Goal: Task Accomplishment & Management: Manage account settings

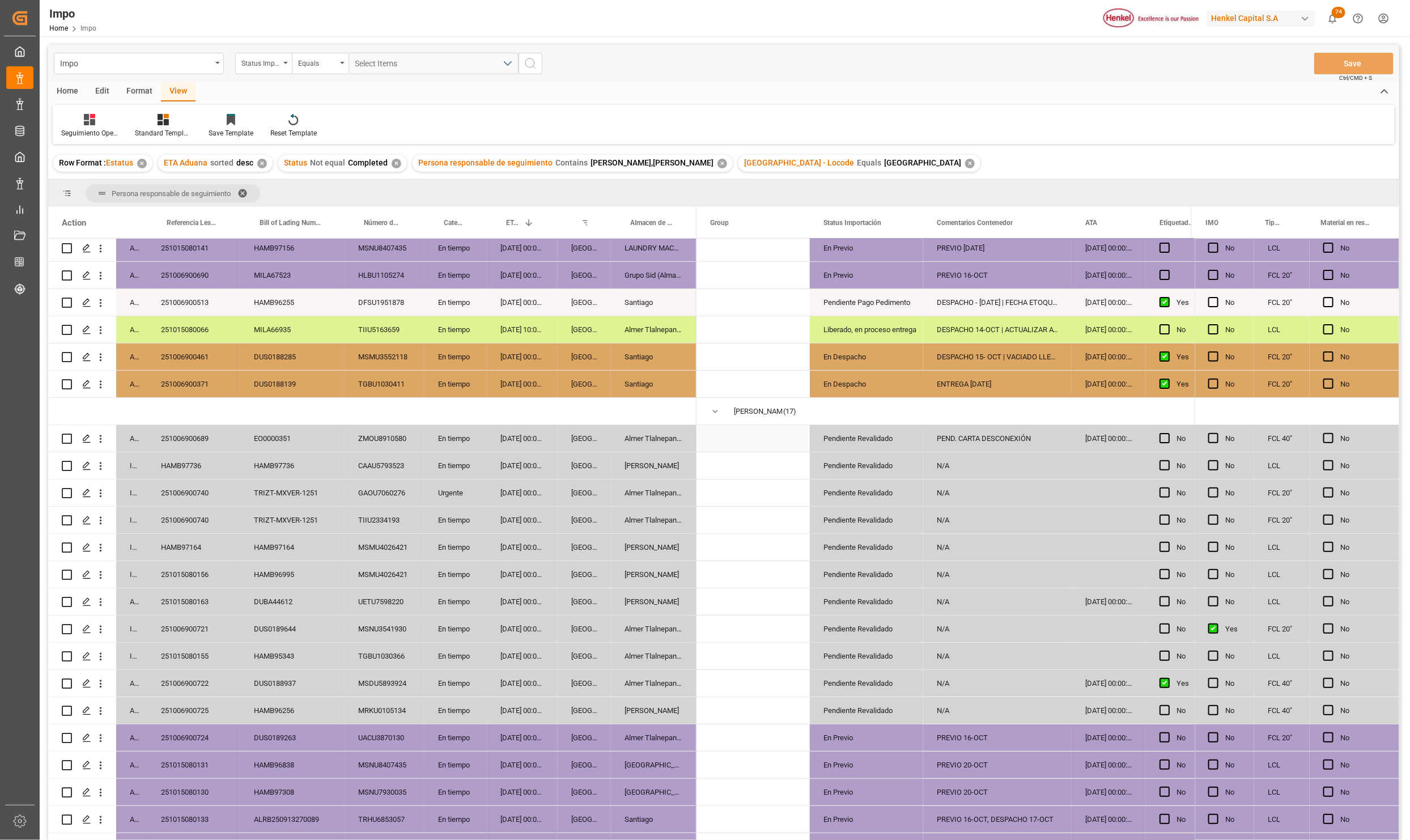
scroll to position [170, 0]
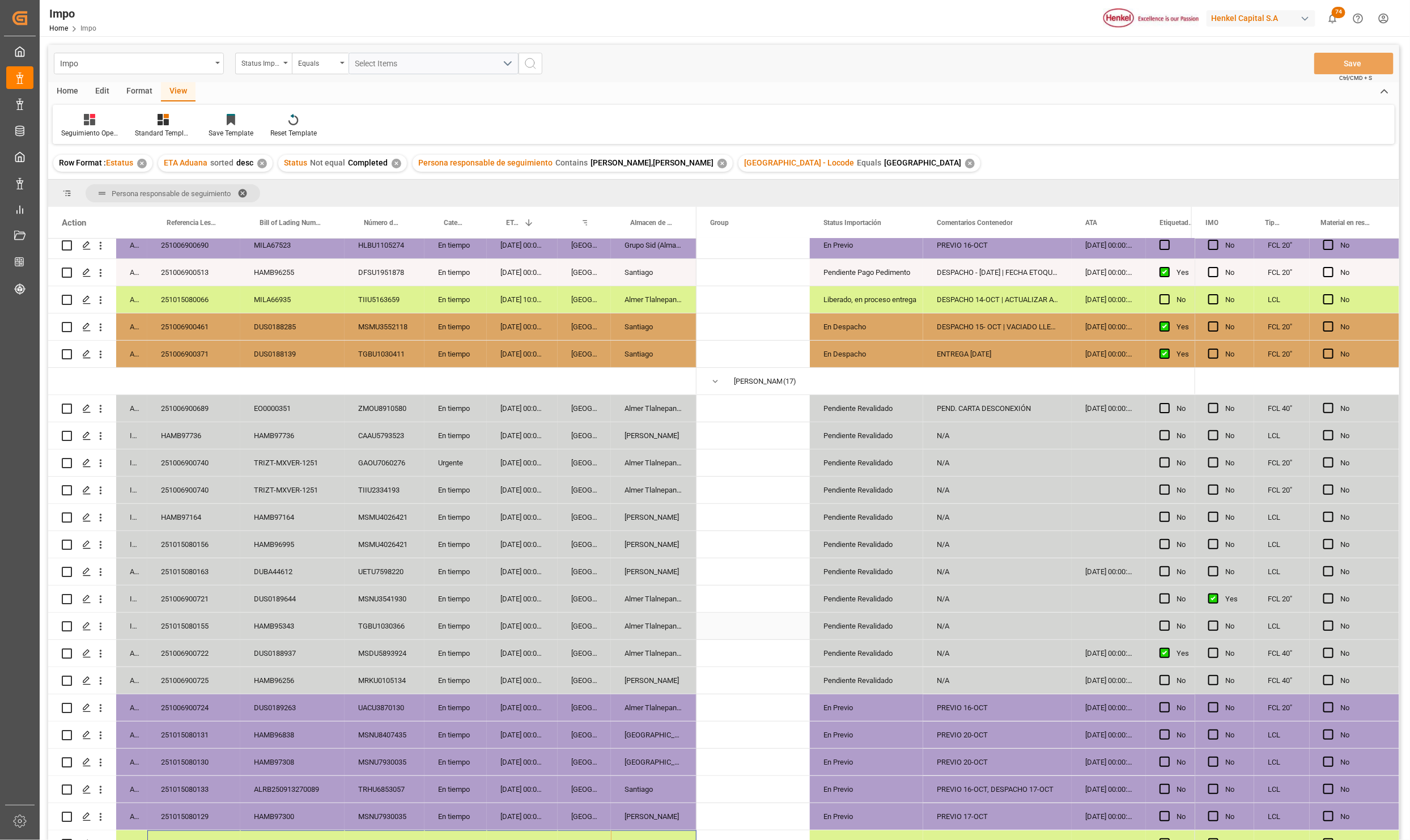
click at [864, 629] on div "Pendiente Revalidado" at bounding box center [866, 626] width 86 height 26
drag, startPoint x: 1006, startPoint y: 626, endPoint x: 1014, endPoint y: 635, distance: 12.0
click at [1007, 626] on div "N/A" at bounding box center [998, 626] width 148 height 27
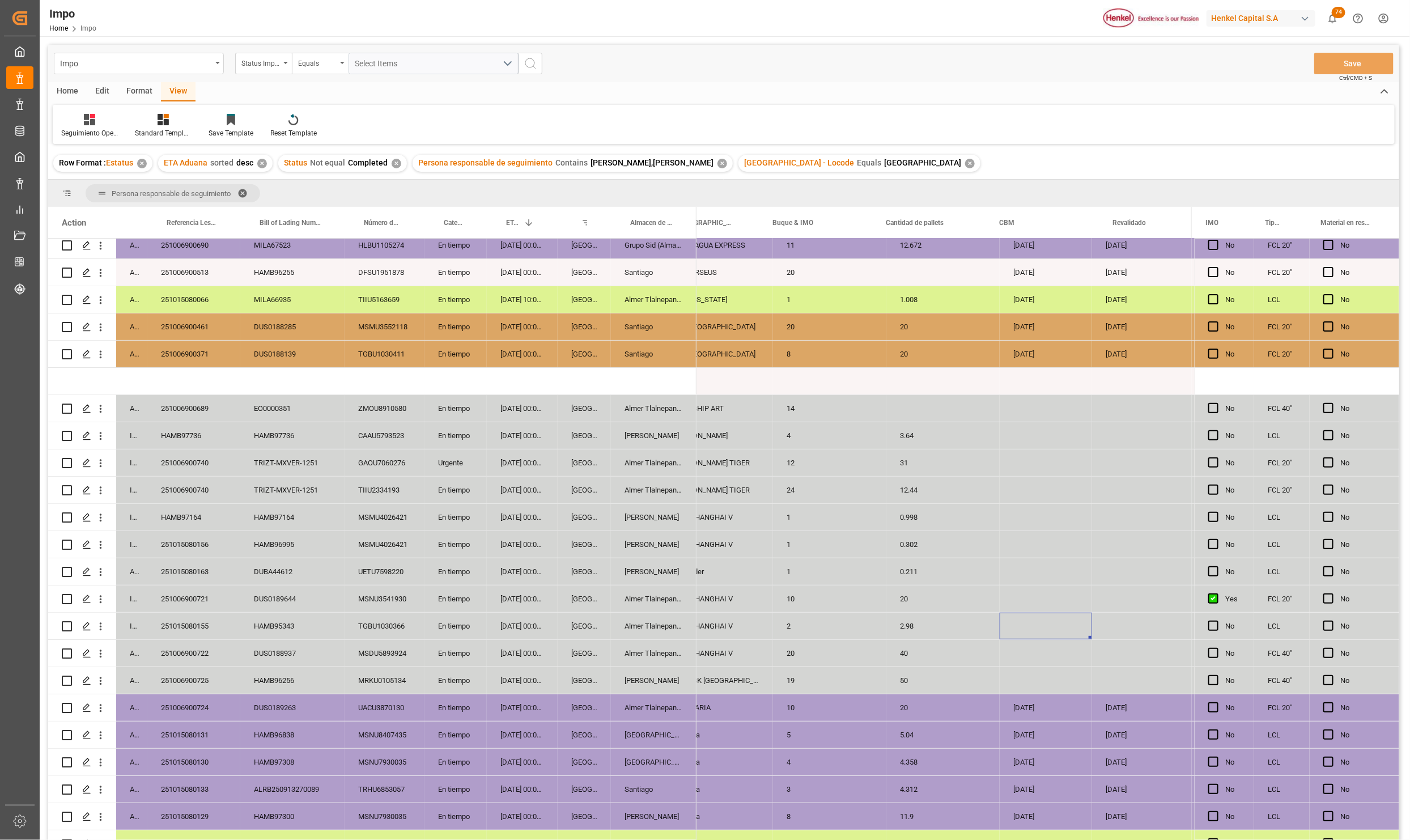
scroll to position [0, 1648]
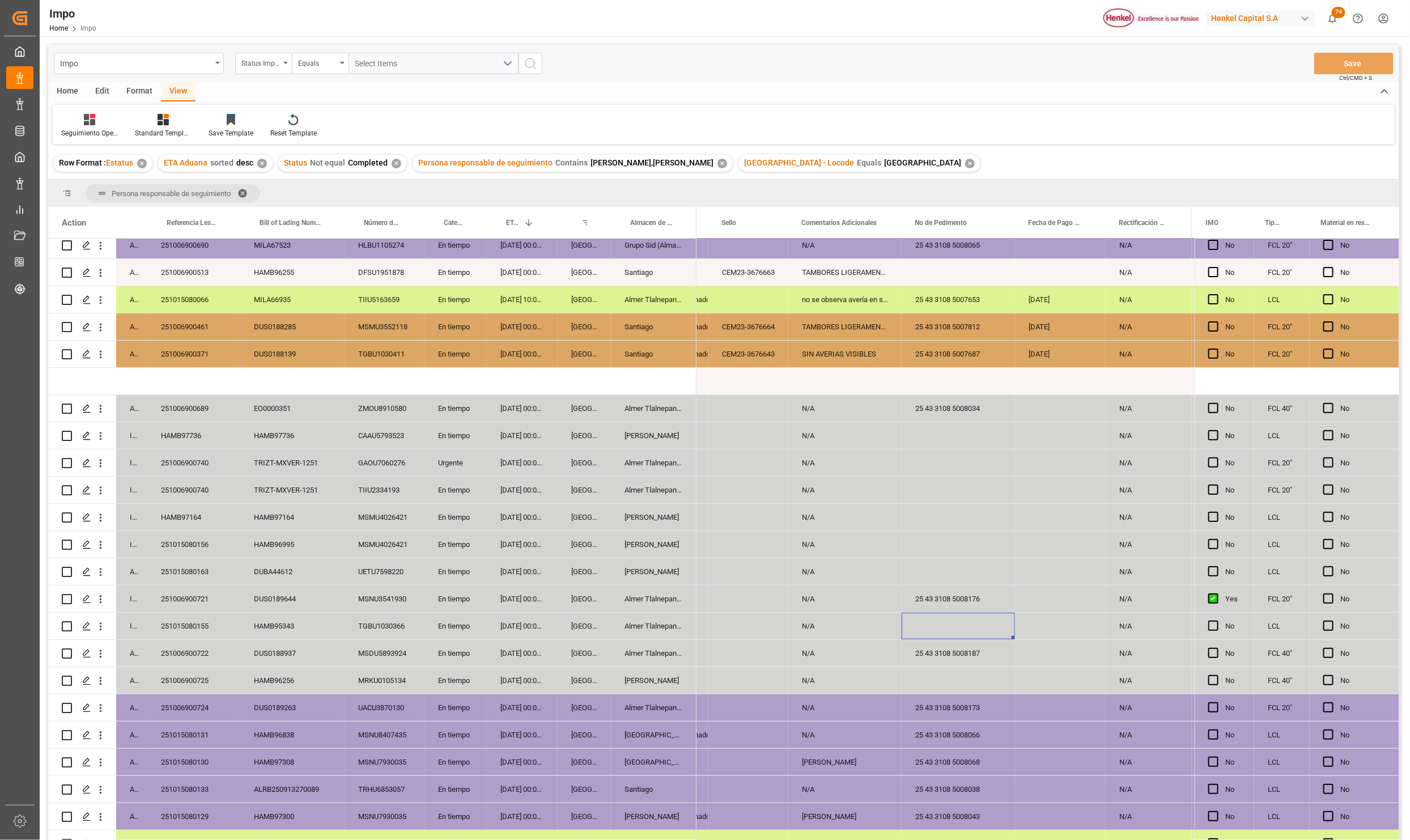
click at [982, 621] on div "Press SPACE to select this row." at bounding box center [958, 626] width 114 height 27
click at [974, 626] on input "Press SPACE to select this row." at bounding box center [958, 632] width 95 height 22
paste input "25 43 3108 5008155"
type input "25 43 3108 5008155"
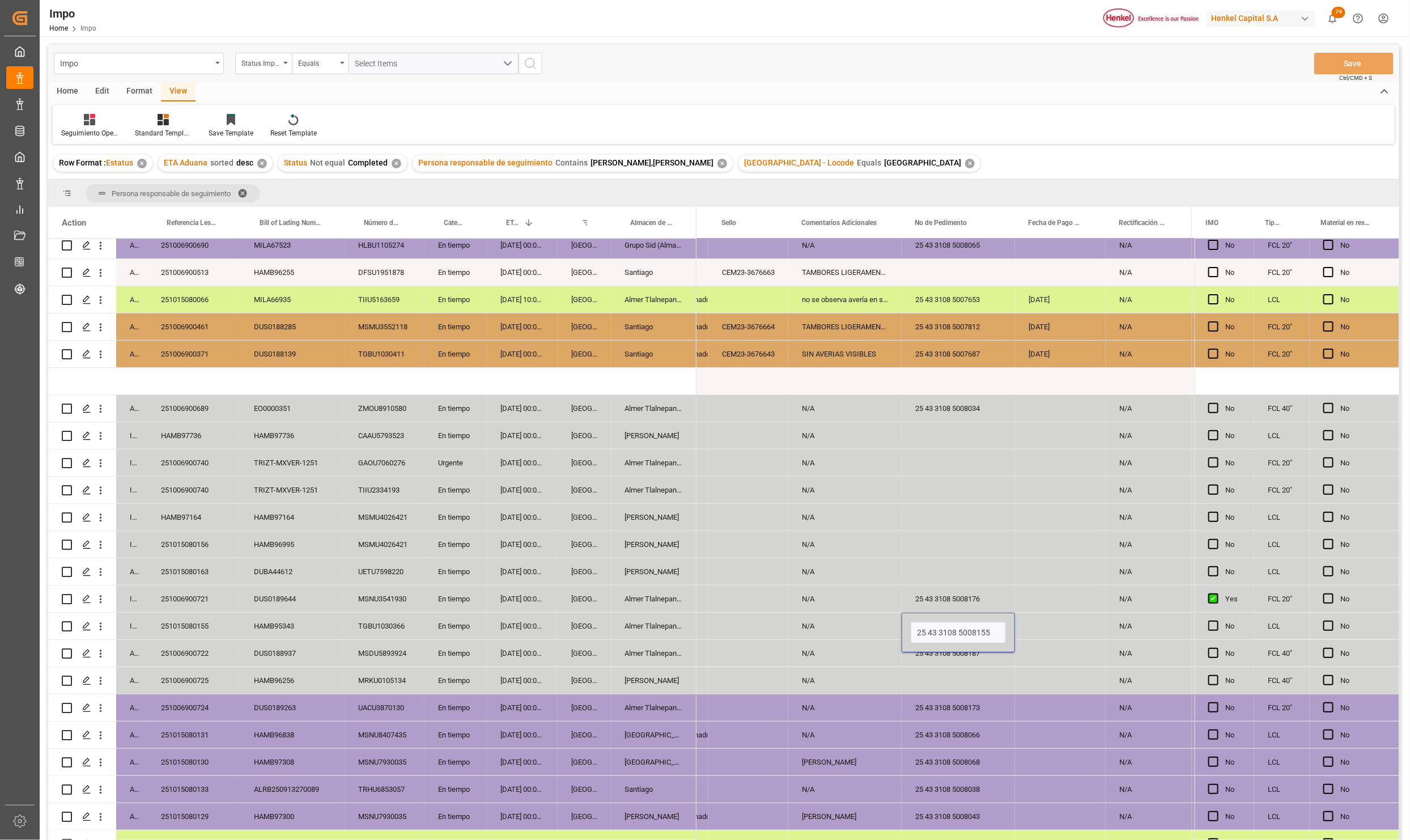
click at [998, 683] on div "Press SPACE to select this row." at bounding box center [958, 680] width 114 height 27
click at [1340, 61] on button "Save" at bounding box center [1354, 63] width 79 height 22
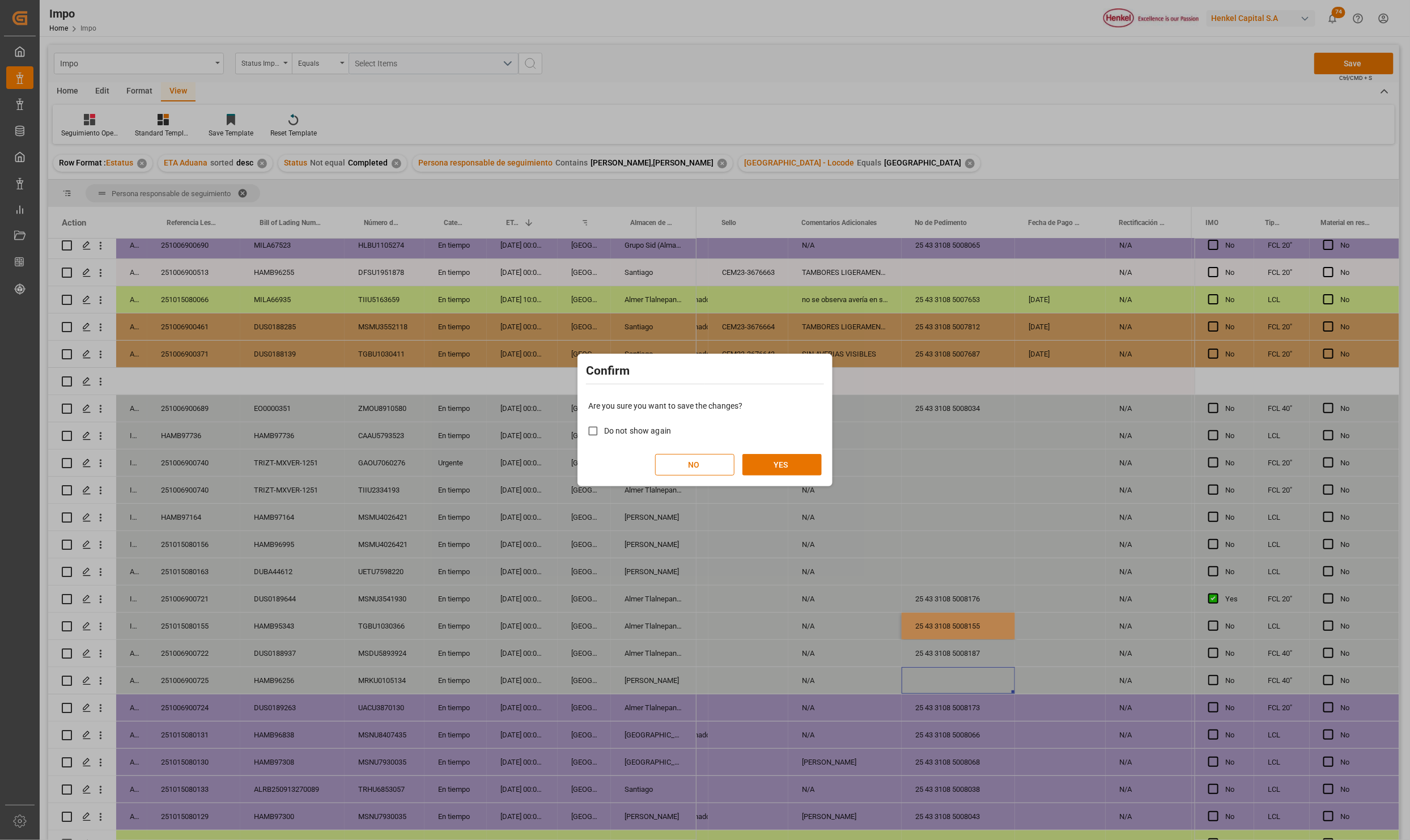
click at [772, 451] on div "Are you sure you want to save the changes? Do not show again NO YES" at bounding box center [705, 438] width 249 height 91
click at [773, 468] on button "YES" at bounding box center [782, 465] width 79 height 22
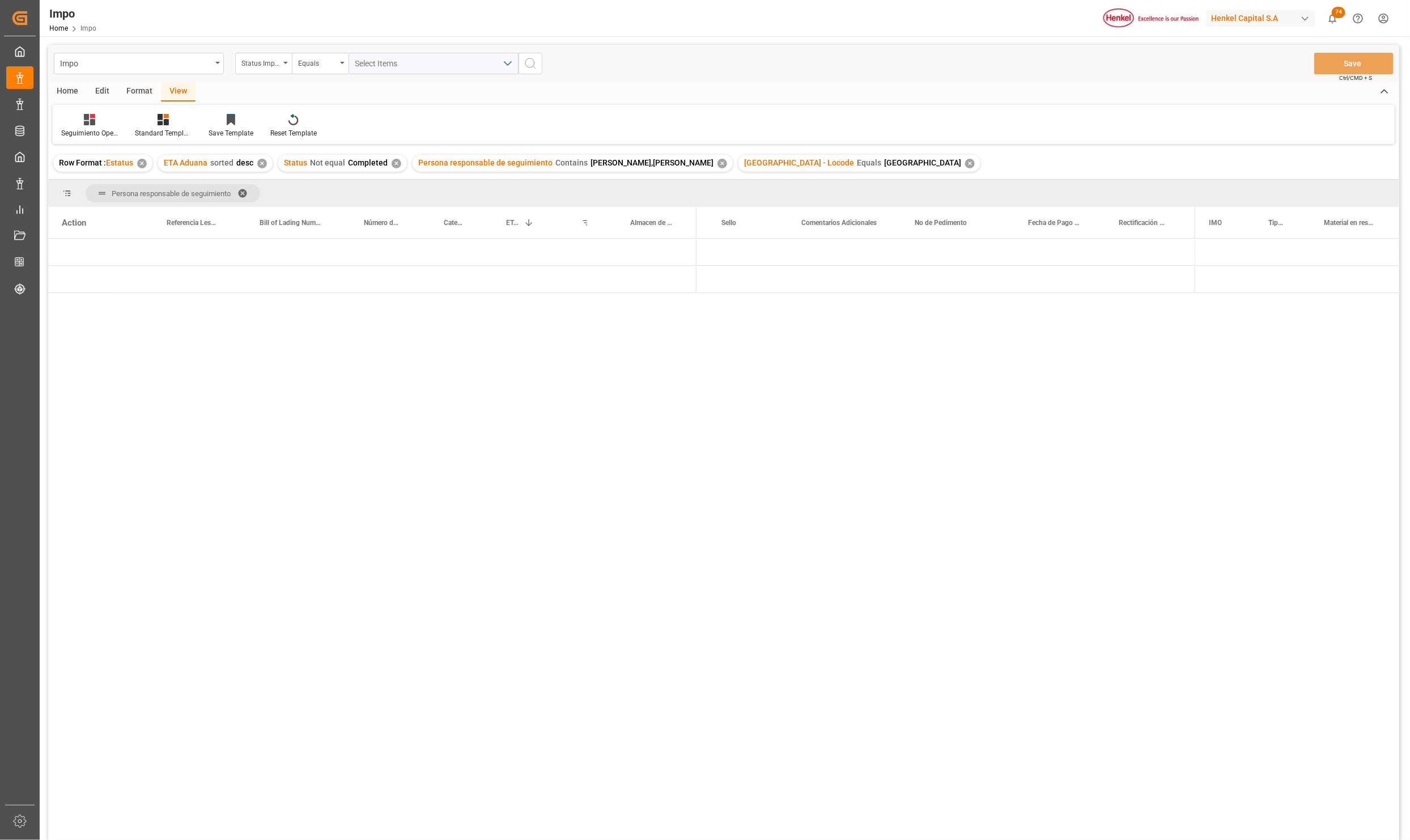
click at [618, 286] on div "Press SPACE to select this row." at bounding box center [654, 279] width 86 height 27
click at [708, 281] on div "[PERSON_NAME] (17)" at bounding box center [753, 279] width 114 height 27
click at [713, 281] on span "Press SPACE to select this row." at bounding box center [715, 279] width 10 height 10
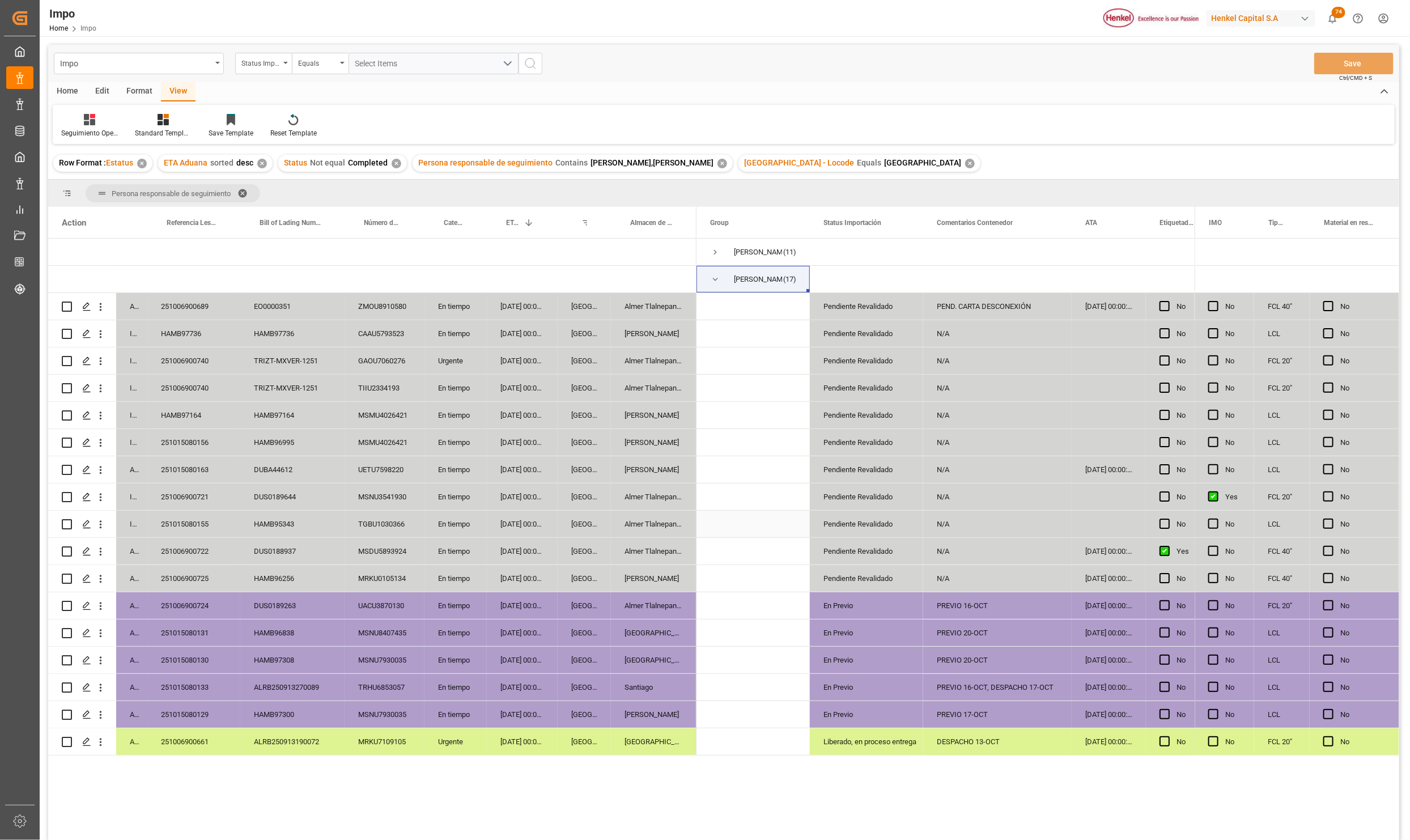
click at [977, 529] on div "N/A" at bounding box center [998, 524] width 148 height 27
click at [1111, 546] on div "[DATE] 00:00:00" at bounding box center [1109, 551] width 74 height 27
click at [1109, 526] on div "Press SPACE to select this row." at bounding box center [1109, 524] width 74 height 27
click at [1356, 67] on button "Save" at bounding box center [1354, 63] width 79 height 22
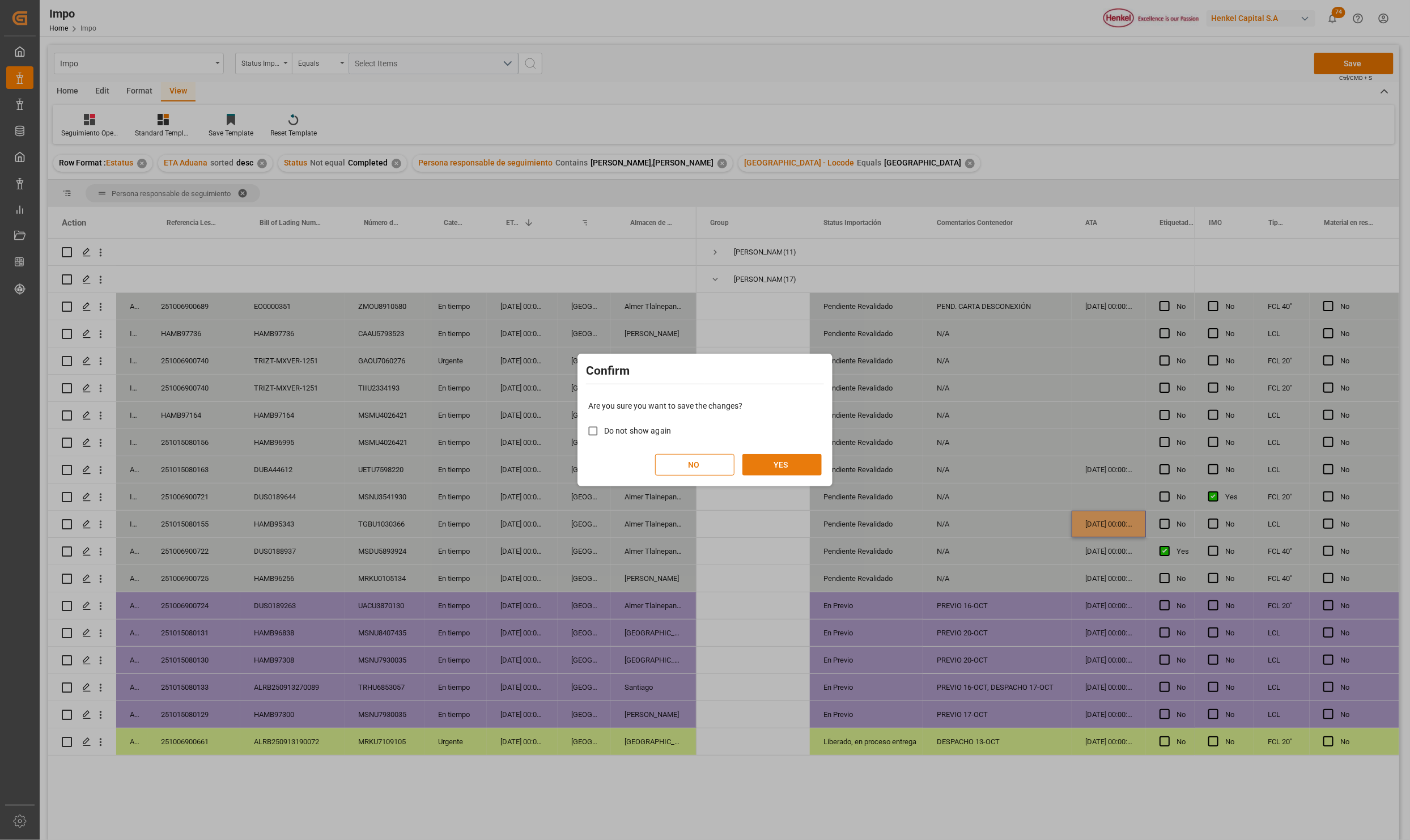
click at [771, 466] on button "YES" at bounding box center [782, 465] width 79 height 22
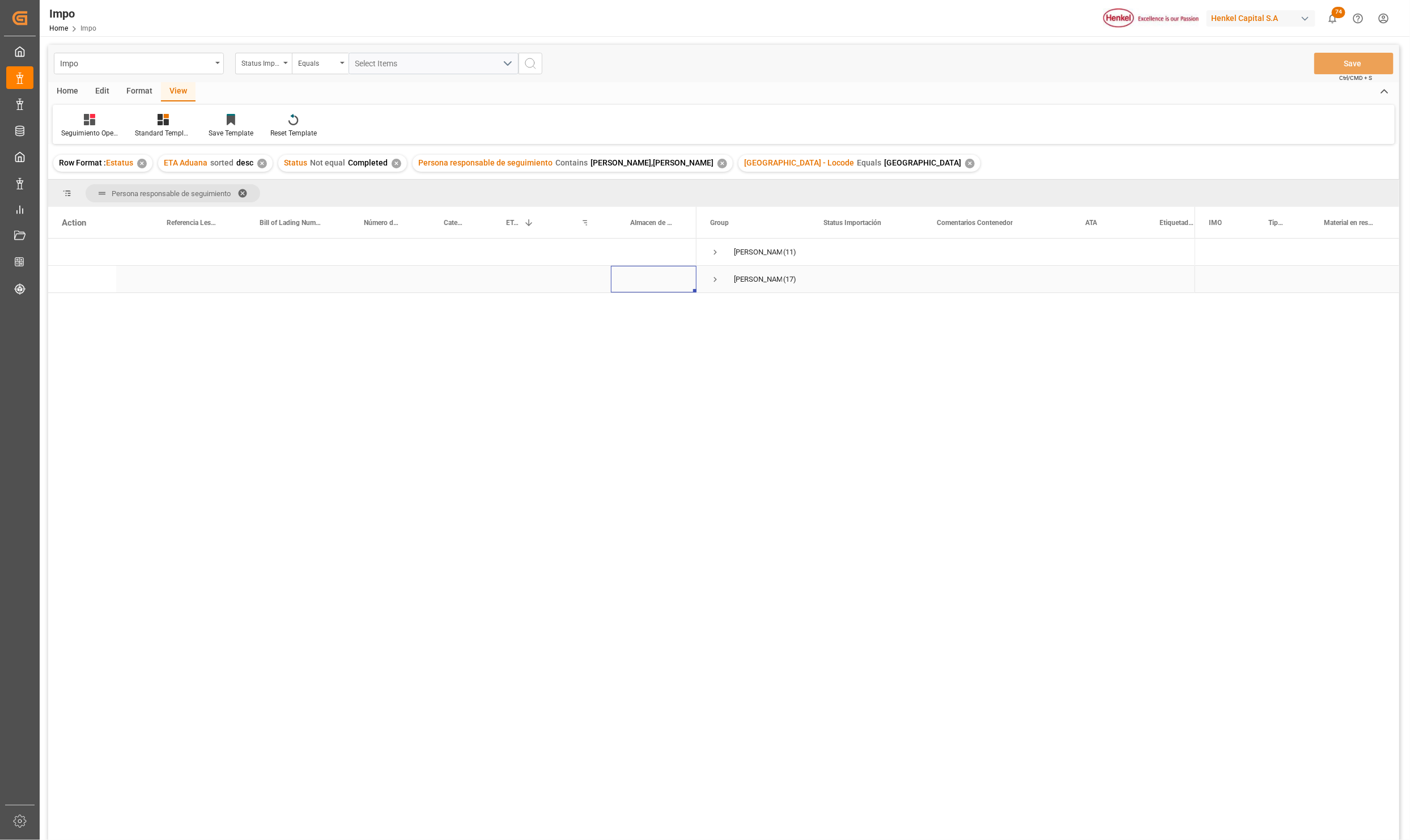
click at [667, 274] on div "Press SPACE to select this row." at bounding box center [654, 279] width 86 height 27
click at [716, 279] on span "Press SPACE to select this row." at bounding box center [715, 279] width 10 height 10
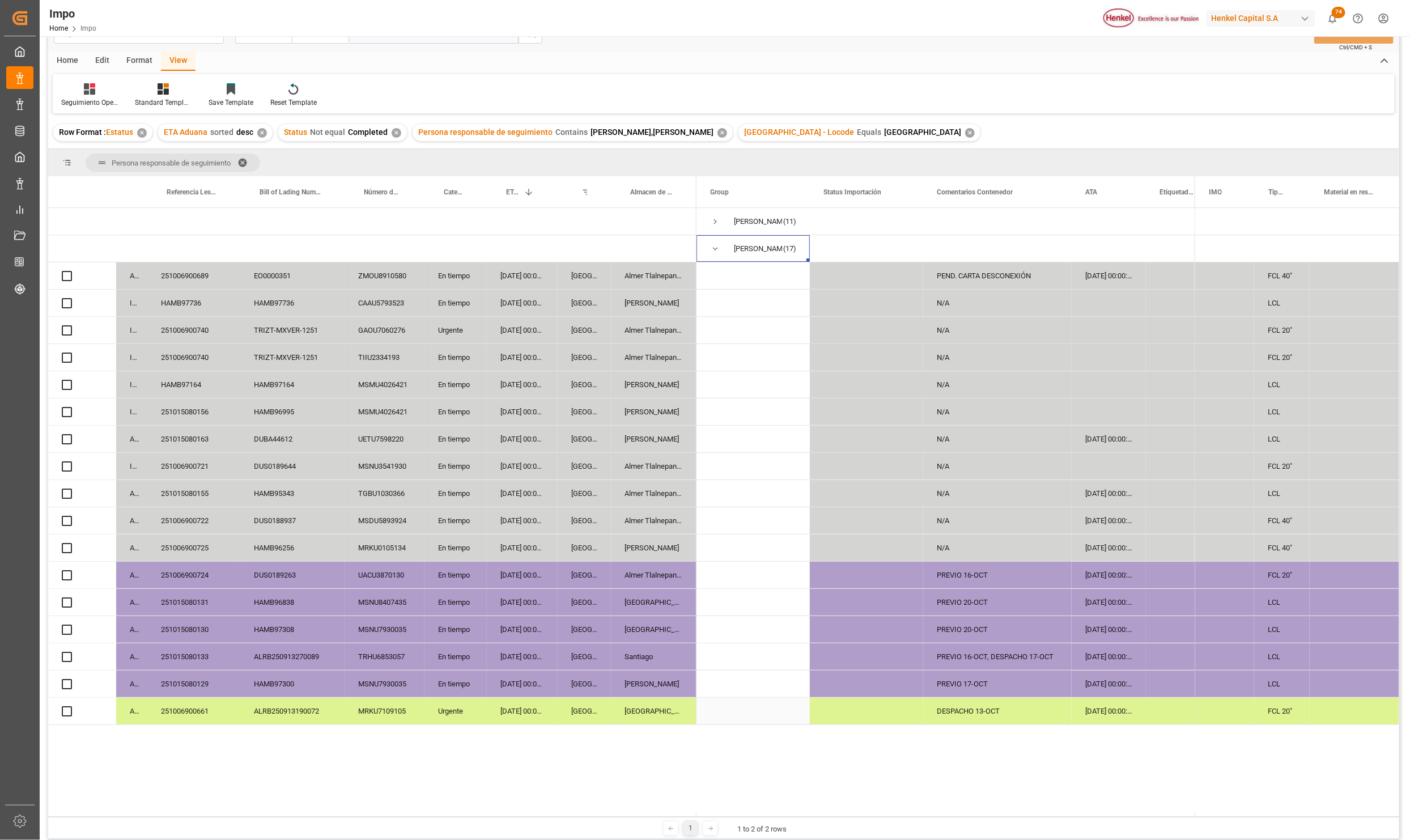
scroll to position [85, 0]
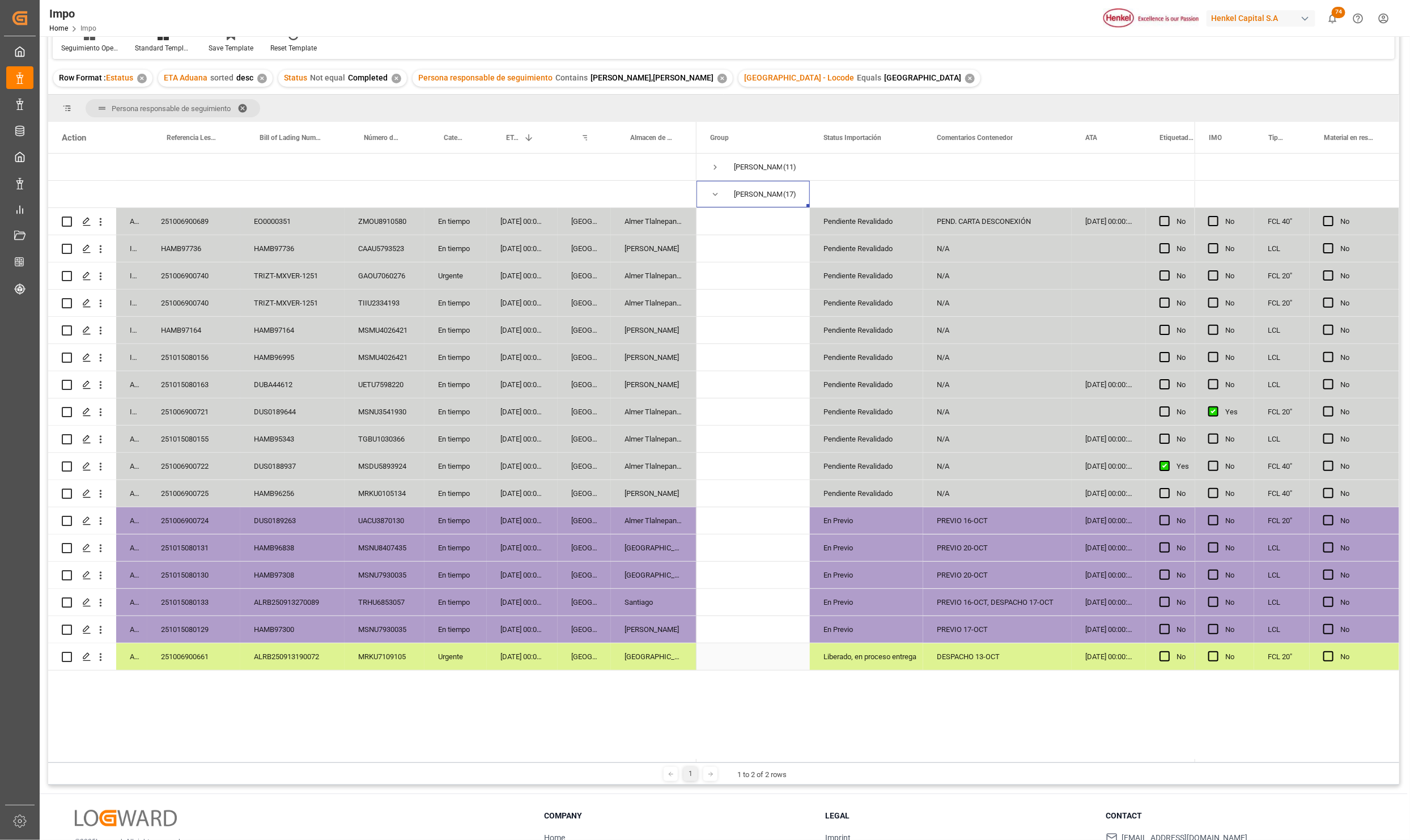
click at [191, 658] on div "251006900661" at bounding box center [193, 656] width 93 height 27
click at [832, 655] on div "Liberado, en proceso entrega" at bounding box center [866, 657] width 86 height 26
click at [903, 650] on polyline "open menu" at bounding box center [902, 651] width 7 height 3
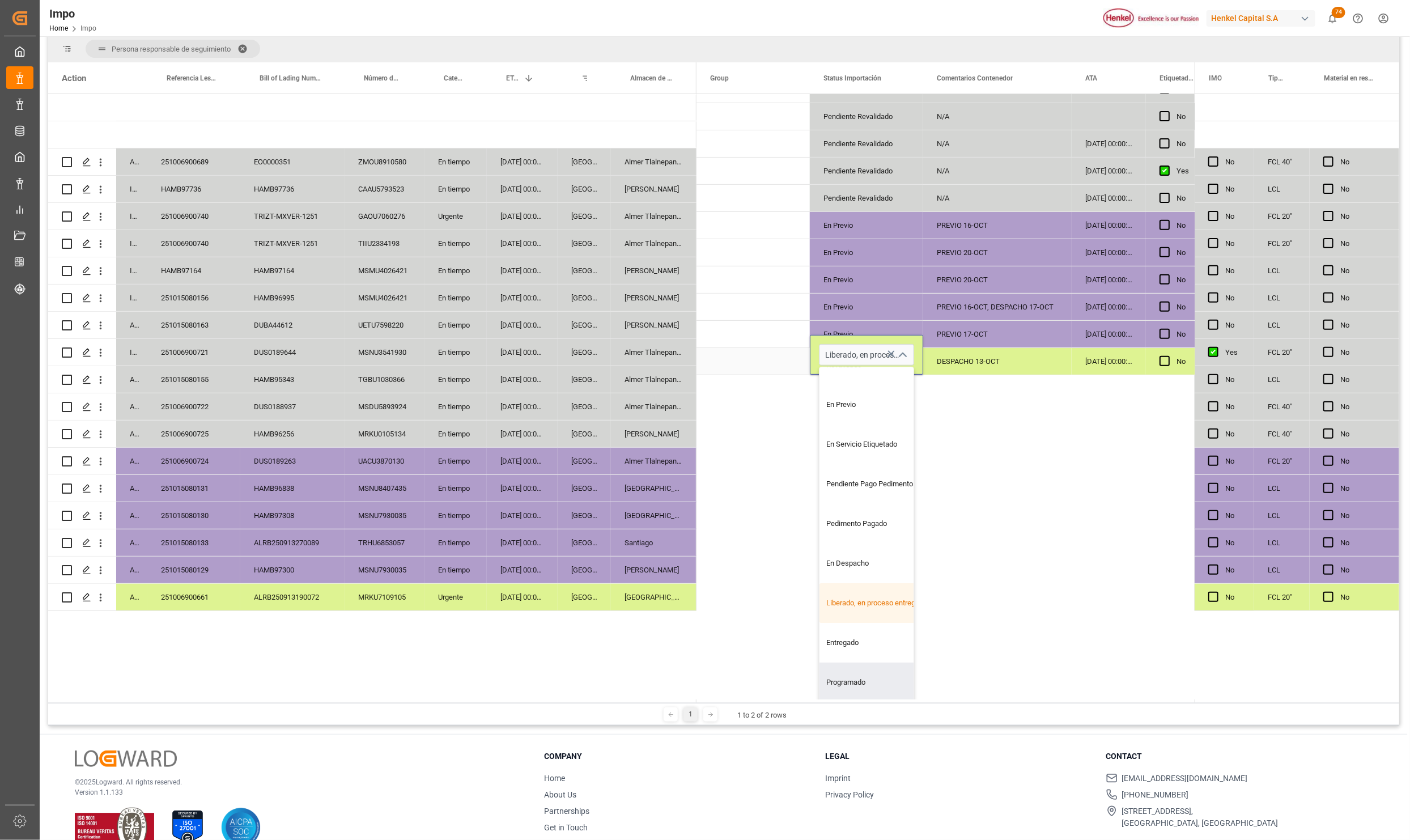
scroll to position [168, 0]
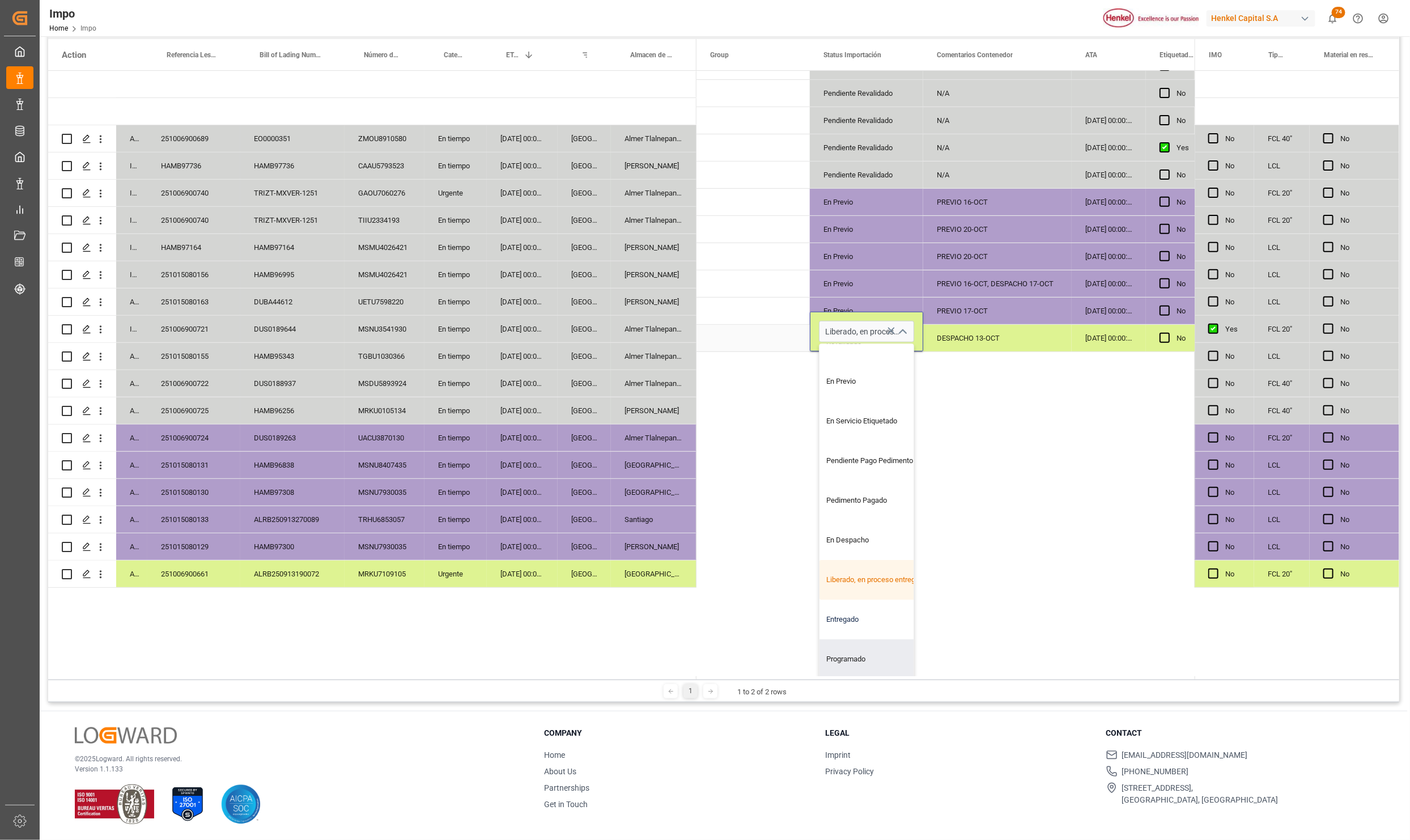
click at [849, 609] on div "Entregado" at bounding box center [873, 619] width 107 height 40
type input "Entregado"
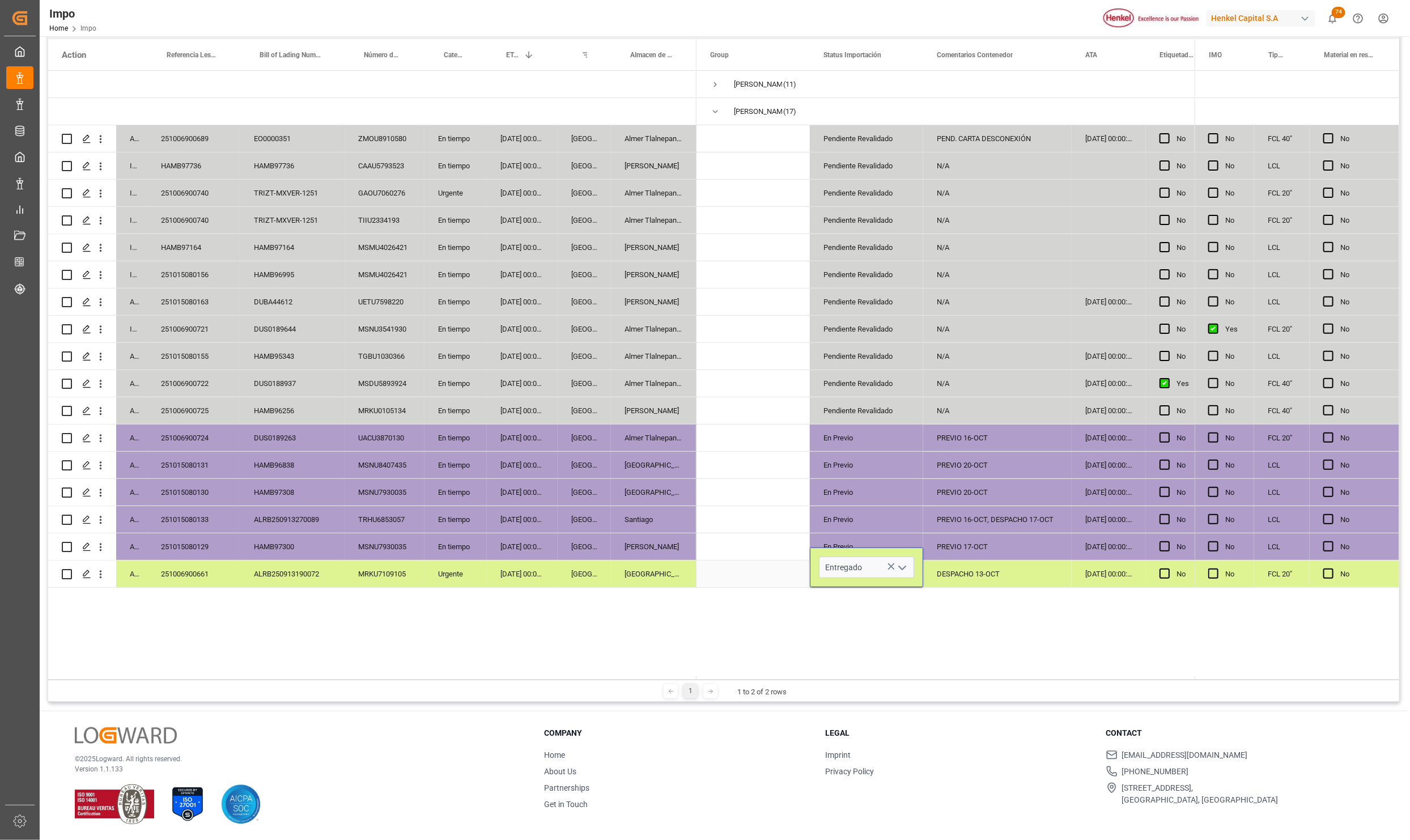
scroll to position [0, 0]
click at [774, 644] on div "[PERSON_NAME] (11) [PERSON_NAME] (17) Pendiente Revalidado PEND. CARTA DESCONEX…" at bounding box center [945, 375] width 498 height 608
click at [988, 581] on div "DESPACHO 13-OCT" at bounding box center [998, 574] width 148 height 27
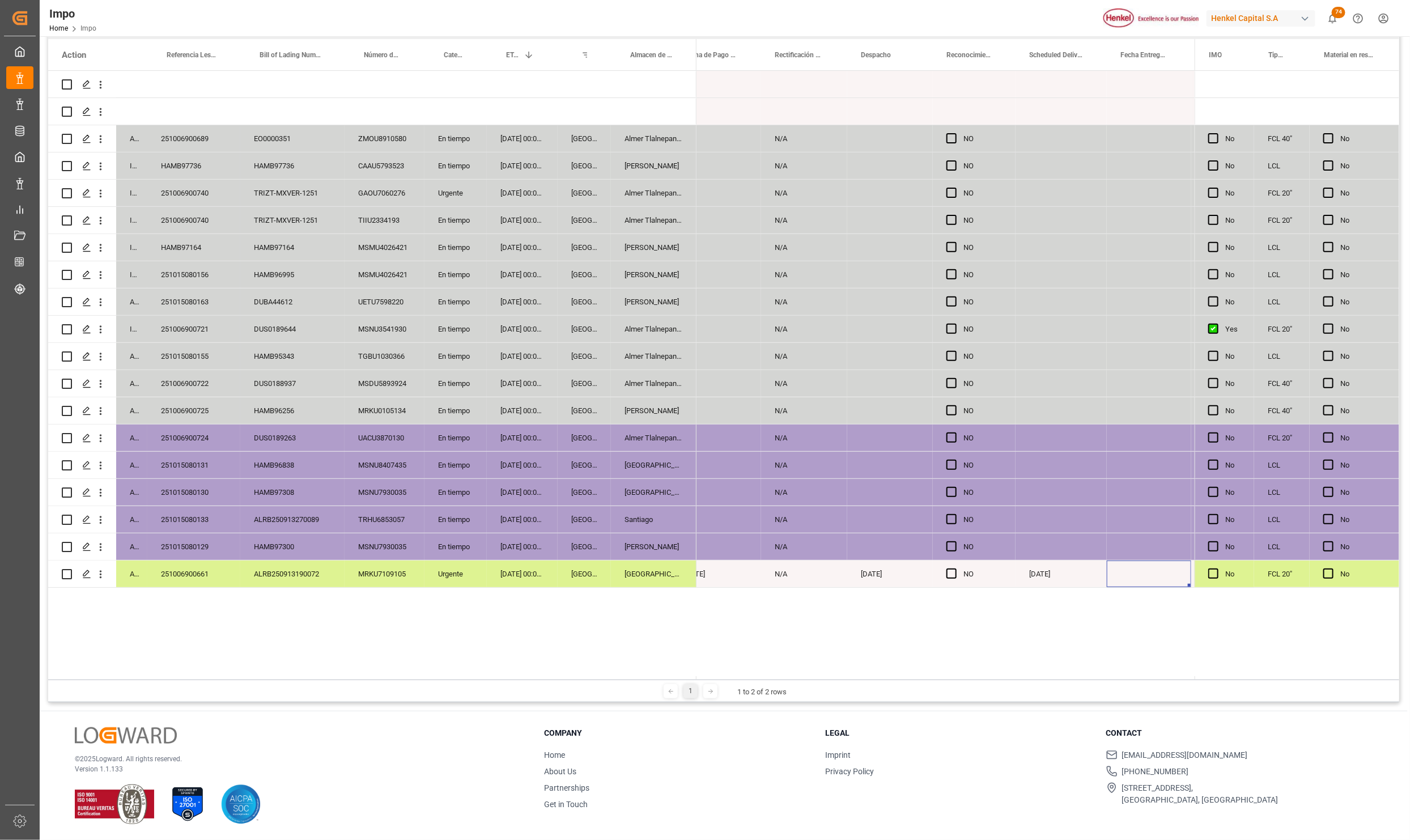
scroll to position [0, 2651]
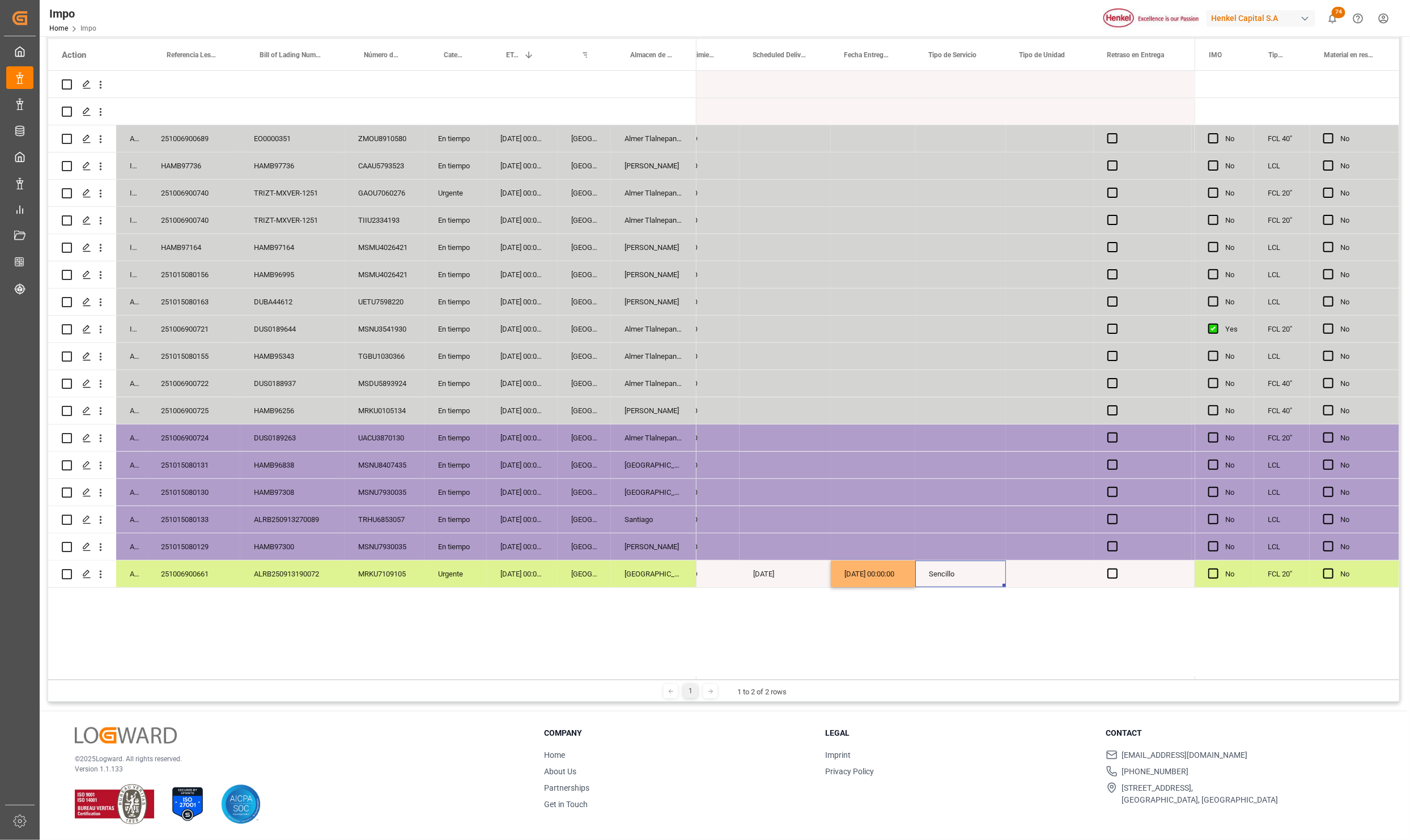
click at [1058, 568] on div "Press SPACE to select this row." at bounding box center [1050, 574] width 88 height 27
click at [1056, 568] on input "Press SPACE to select this row." at bounding box center [1050, 567] width 70 height 22
type input "c"
type input "Contenedor"
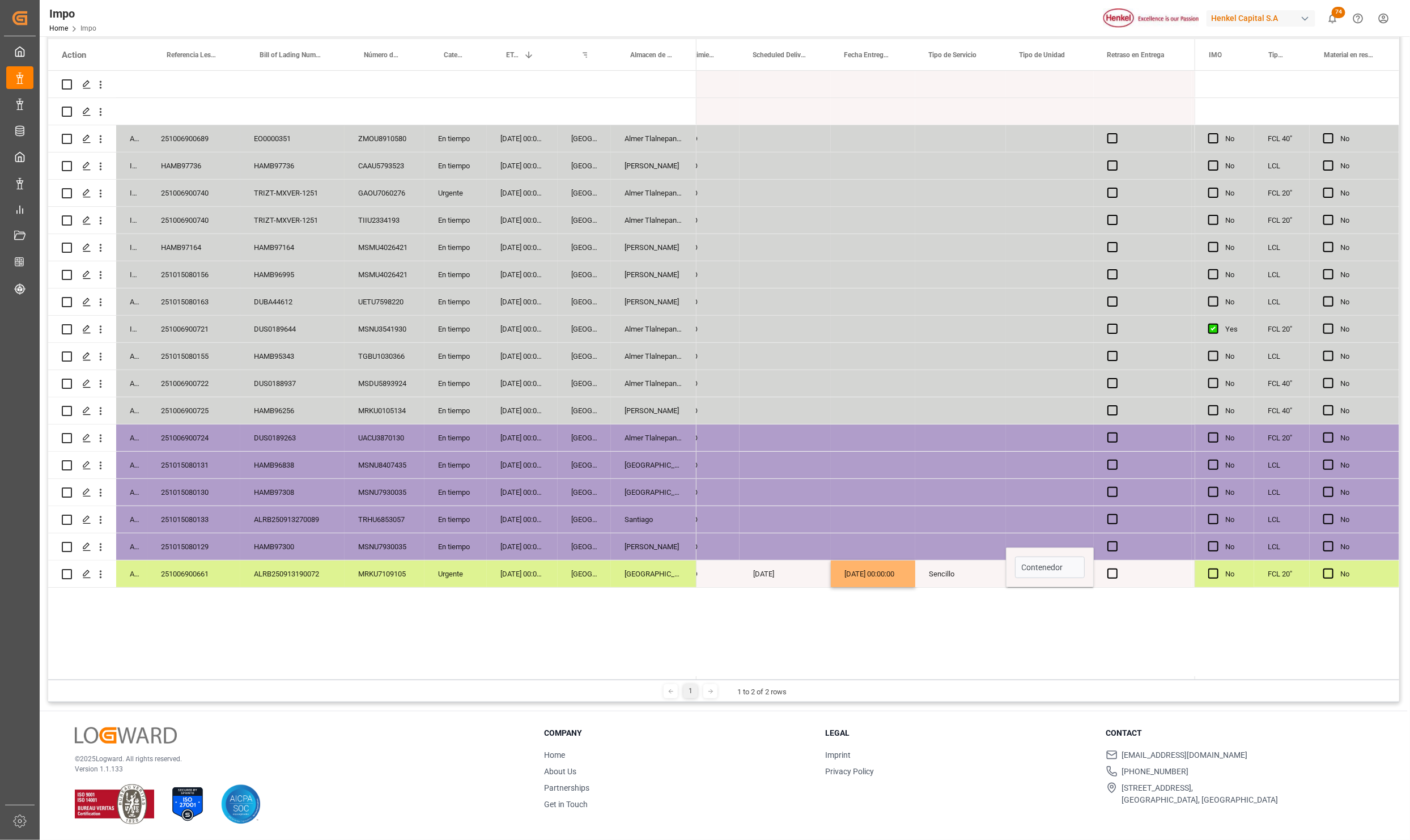
click at [1055, 608] on div "NO NO NO NO NO NO NO NO NO NO NO NO NO NO NO NO [DATE] NO [DATE] [DATE] 00:00:0…" at bounding box center [945, 375] width 498 height 608
click at [1111, 570] on span "Press SPACE to select this row." at bounding box center [1113, 574] width 10 height 10
click at [1116, 569] on input "Press SPACE to select this row." at bounding box center [1116, 569] width 0 height 0
click at [1113, 574] on span "Press SPACE to select this row." at bounding box center [1113, 574] width 10 height 10
click at [1116, 569] on input "Press SPACE to select this row." at bounding box center [1116, 569] width 0 height 0
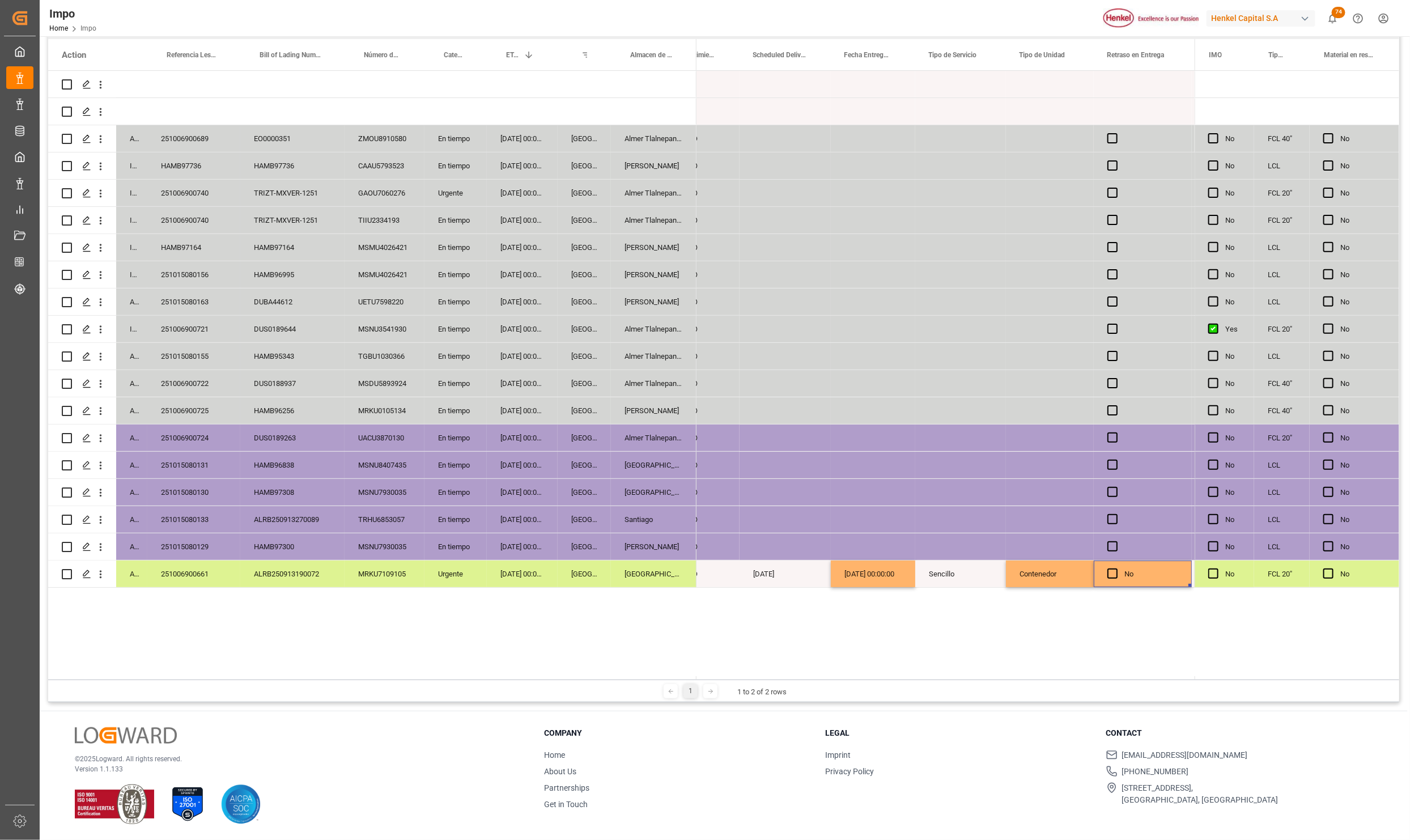
click at [1046, 568] on div "Contenedor" at bounding box center [1050, 574] width 88 height 27
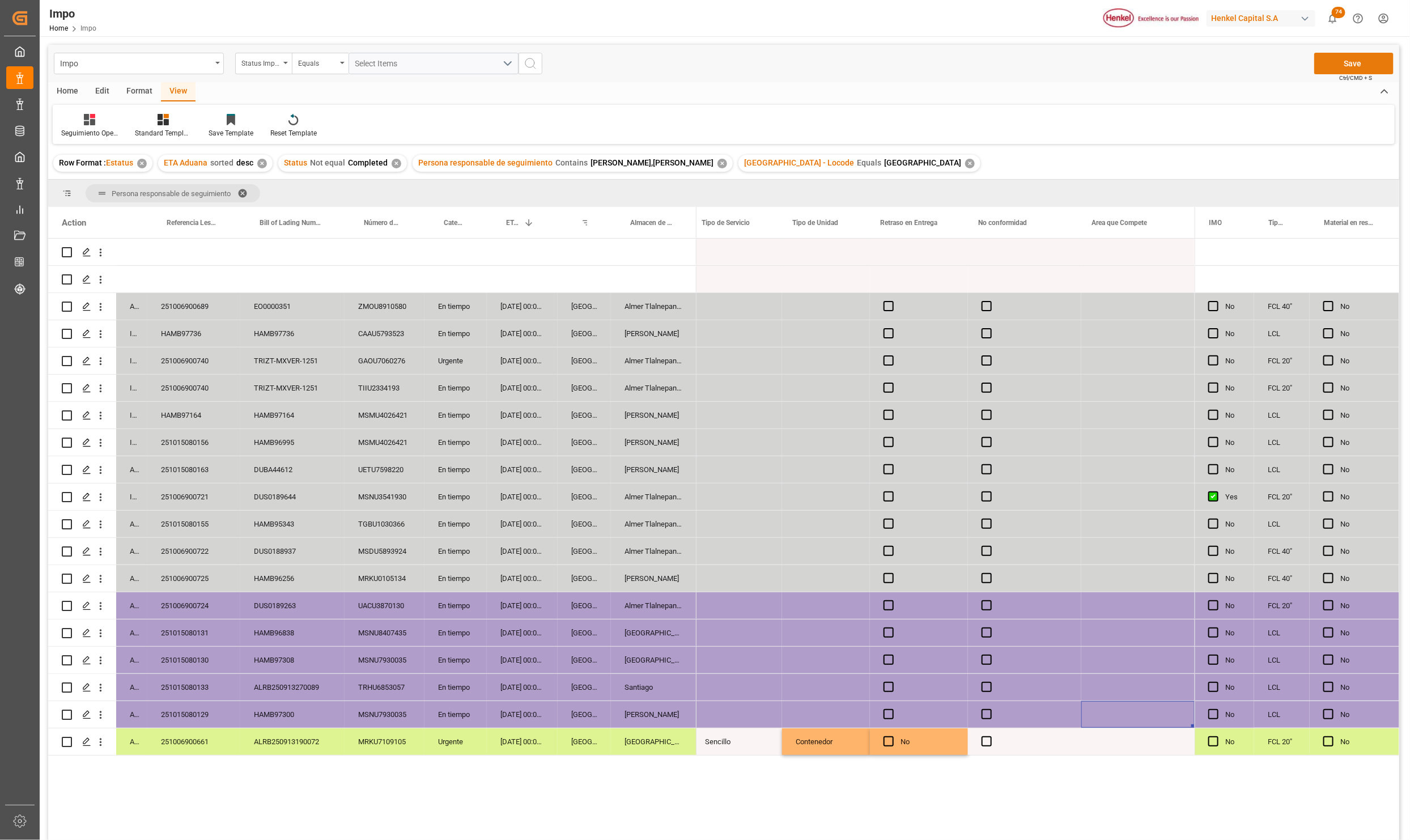
click at [1362, 67] on button "Save" at bounding box center [1354, 63] width 79 height 22
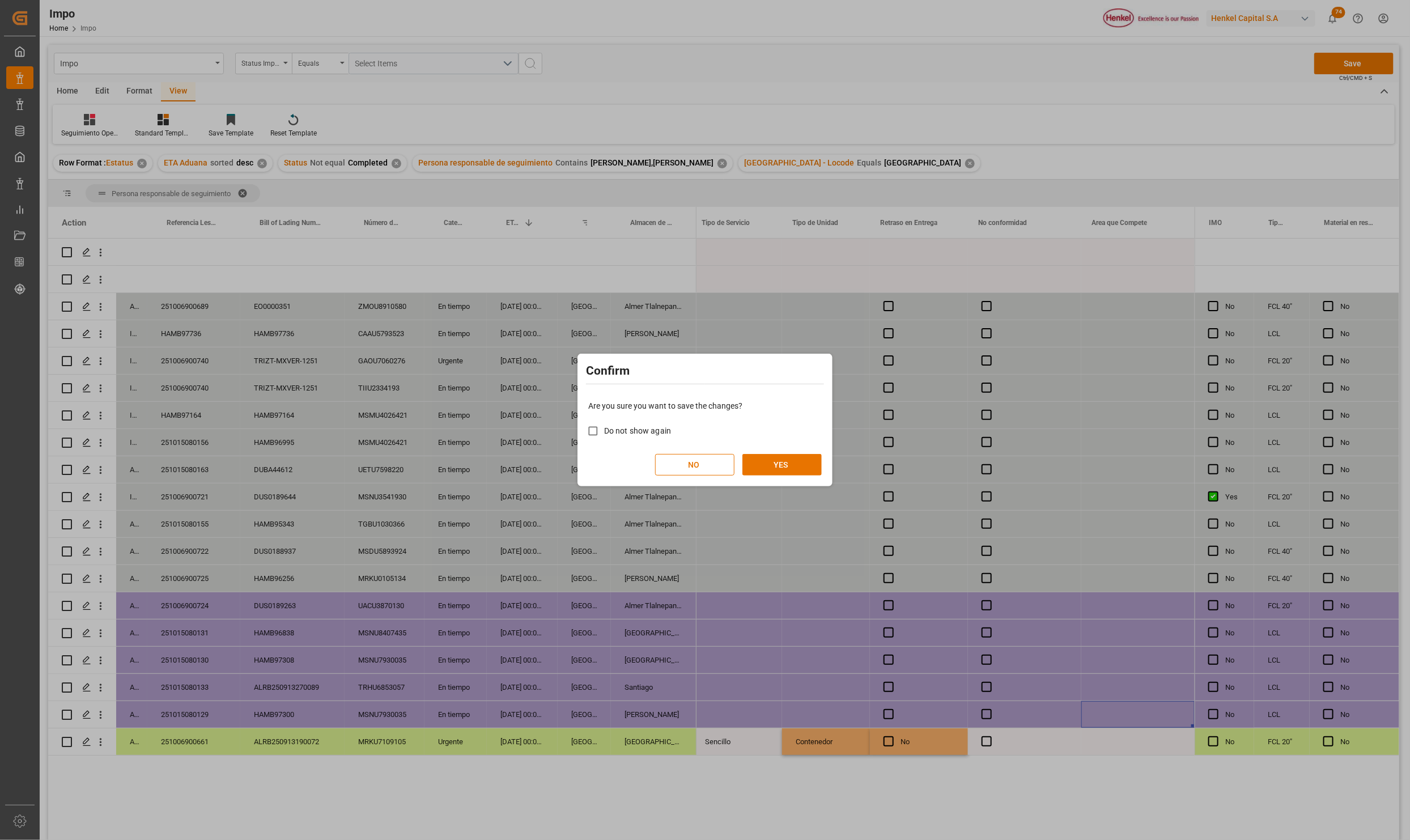
click at [813, 452] on div "Are you sure you want to save the changes? Do not show again NO YES" at bounding box center [705, 438] width 249 height 91
click at [804, 461] on button "YES" at bounding box center [782, 465] width 79 height 22
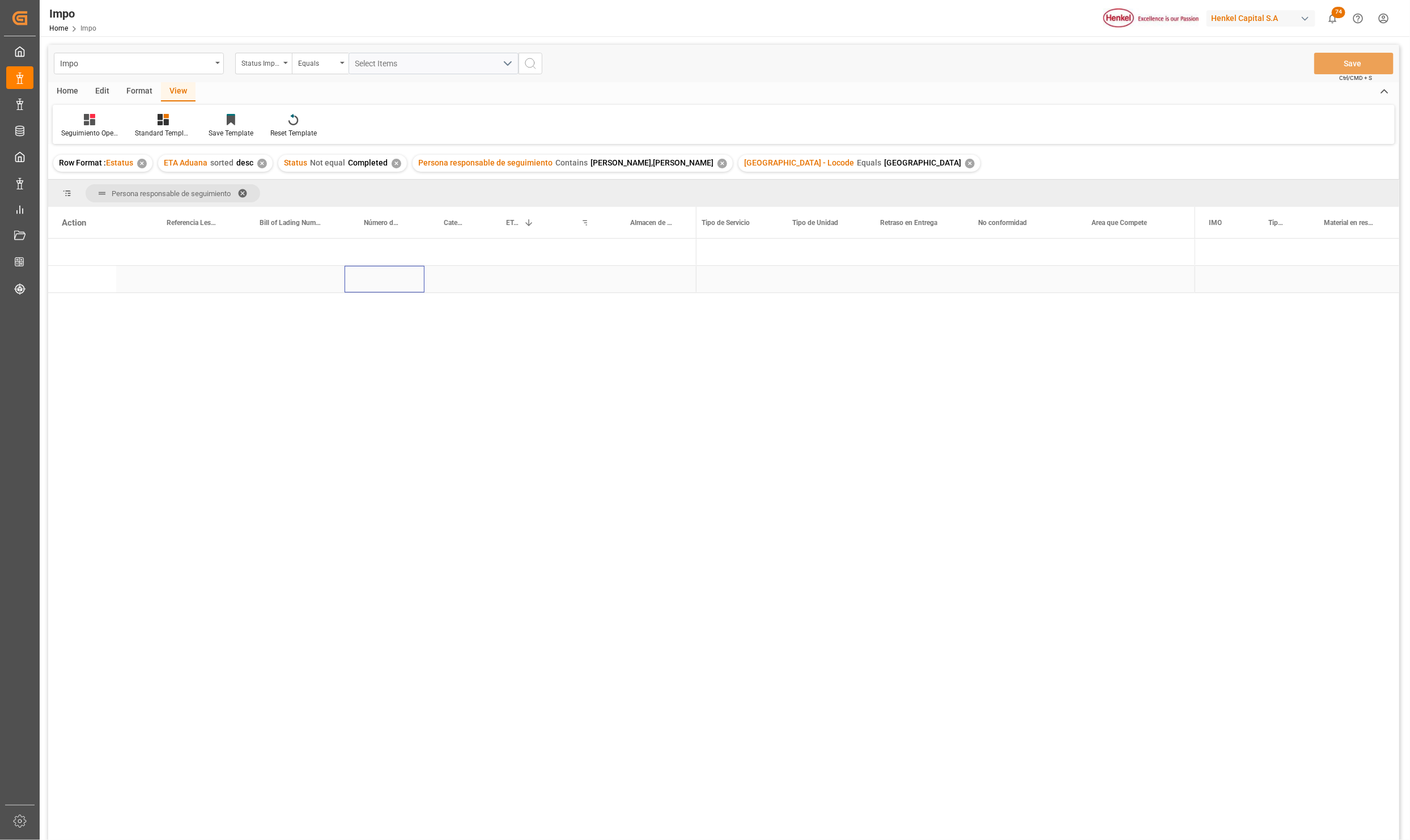
click at [379, 288] on div "Press SPACE to select this row." at bounding box center [384, 279] width 80 height 27
click at [715, 249] on span "Press SPACE to select this row." at bounding box center [715, 252] width 10 height 10
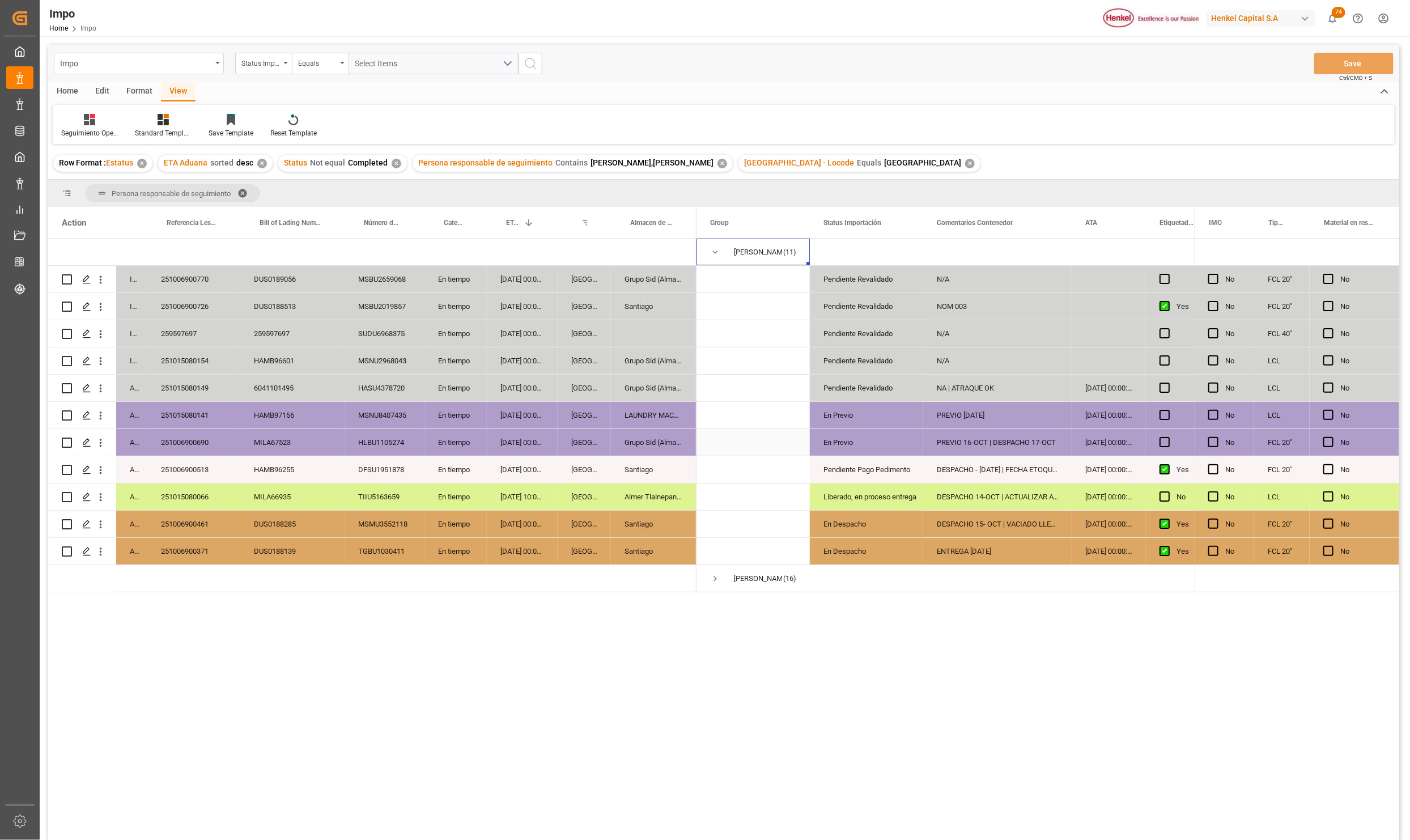
click at [981, 383] on div "NA | ATRAQUE OK" at bounding box center [998, 388] width 148 height 27
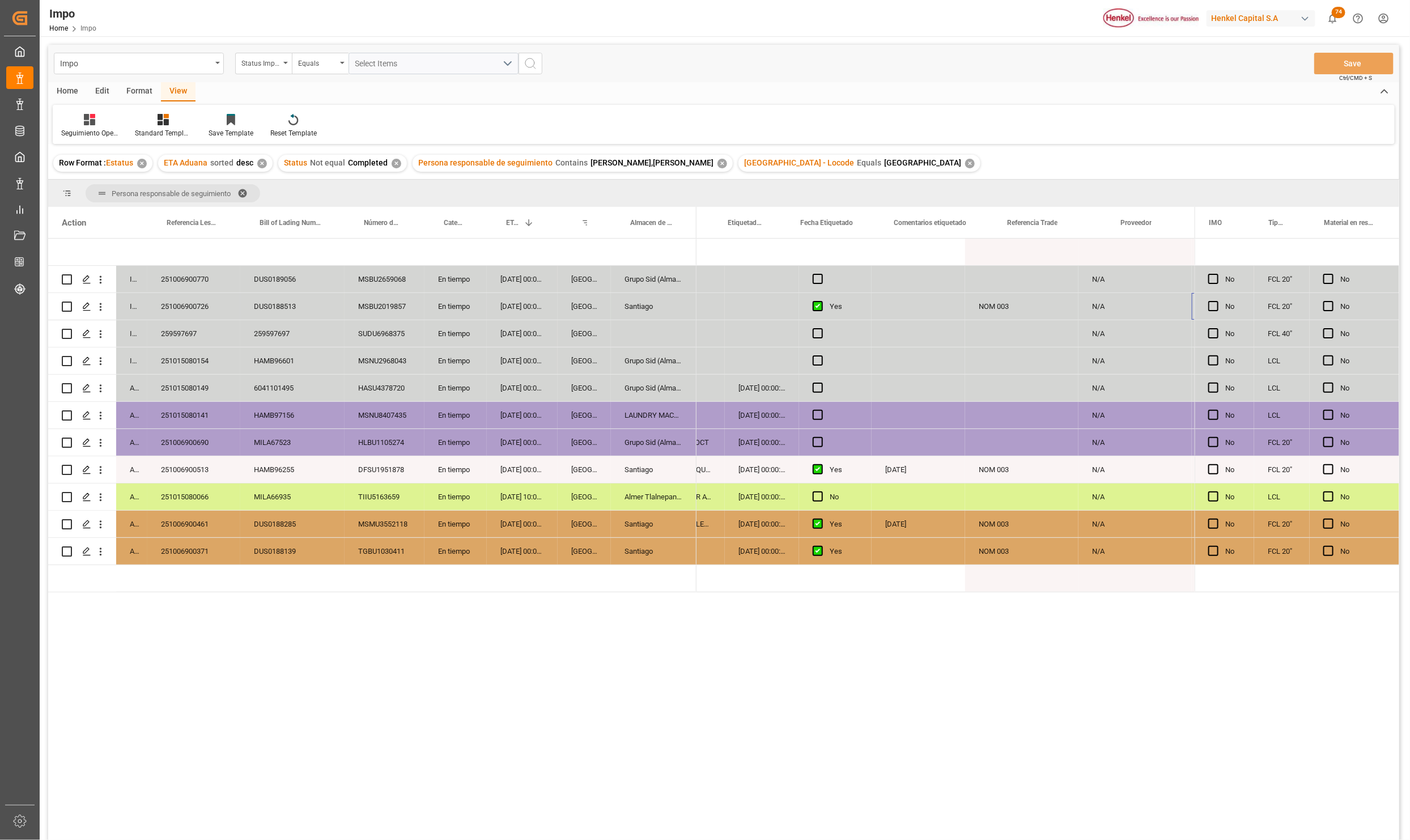
scroll to position [0, 432]
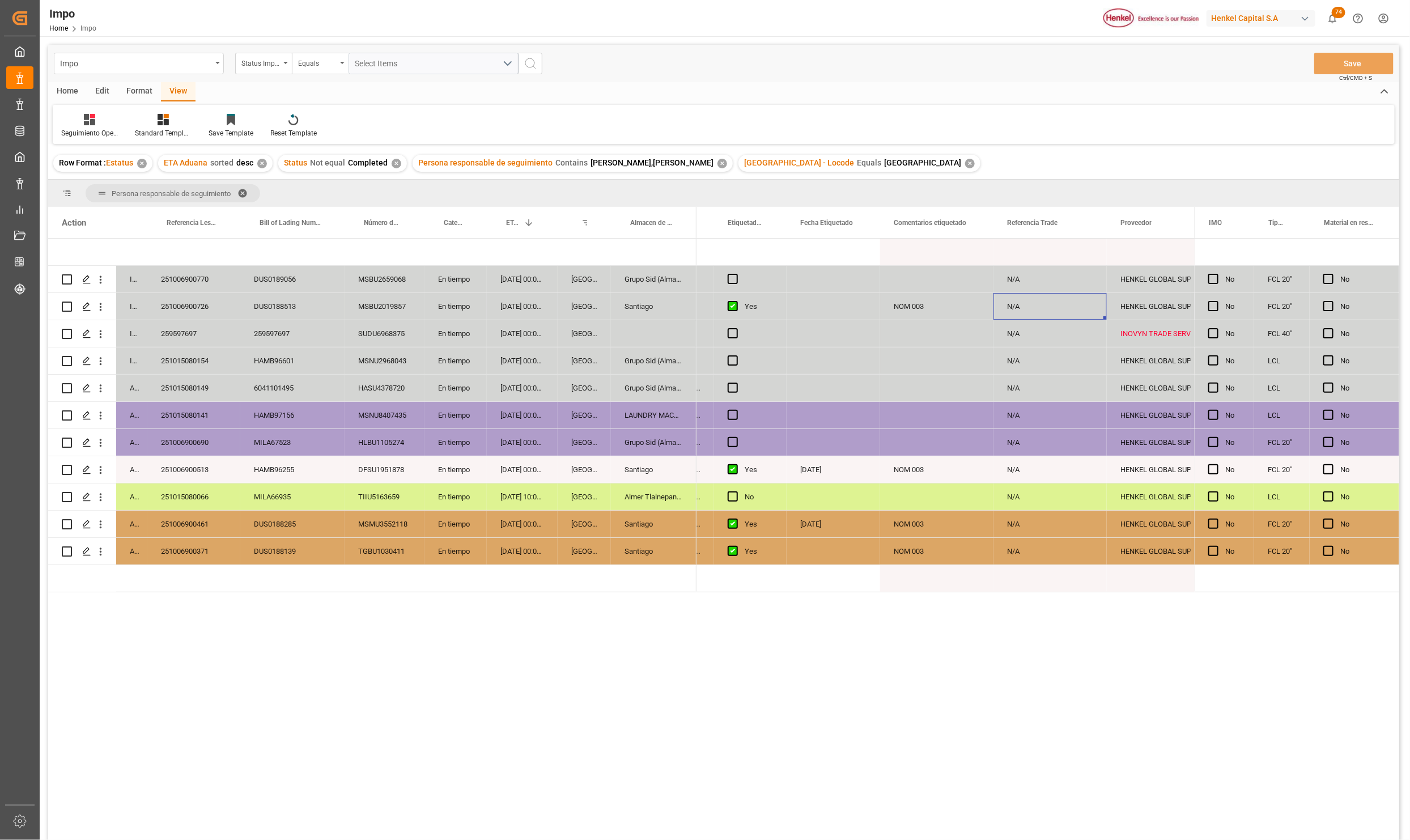
click at [1024, 297] on div "N/A" at bounding box center [1050, 306] width 114 height 27
drag, startPoint x: 1026, startPoint y: 316, endPoint x: 995, endPoint y: 323, distance: 31.8
click at [995, 323] on div "N/A" at bounding box center [1050, 313] width 114 height 40
paste input "251015010010"
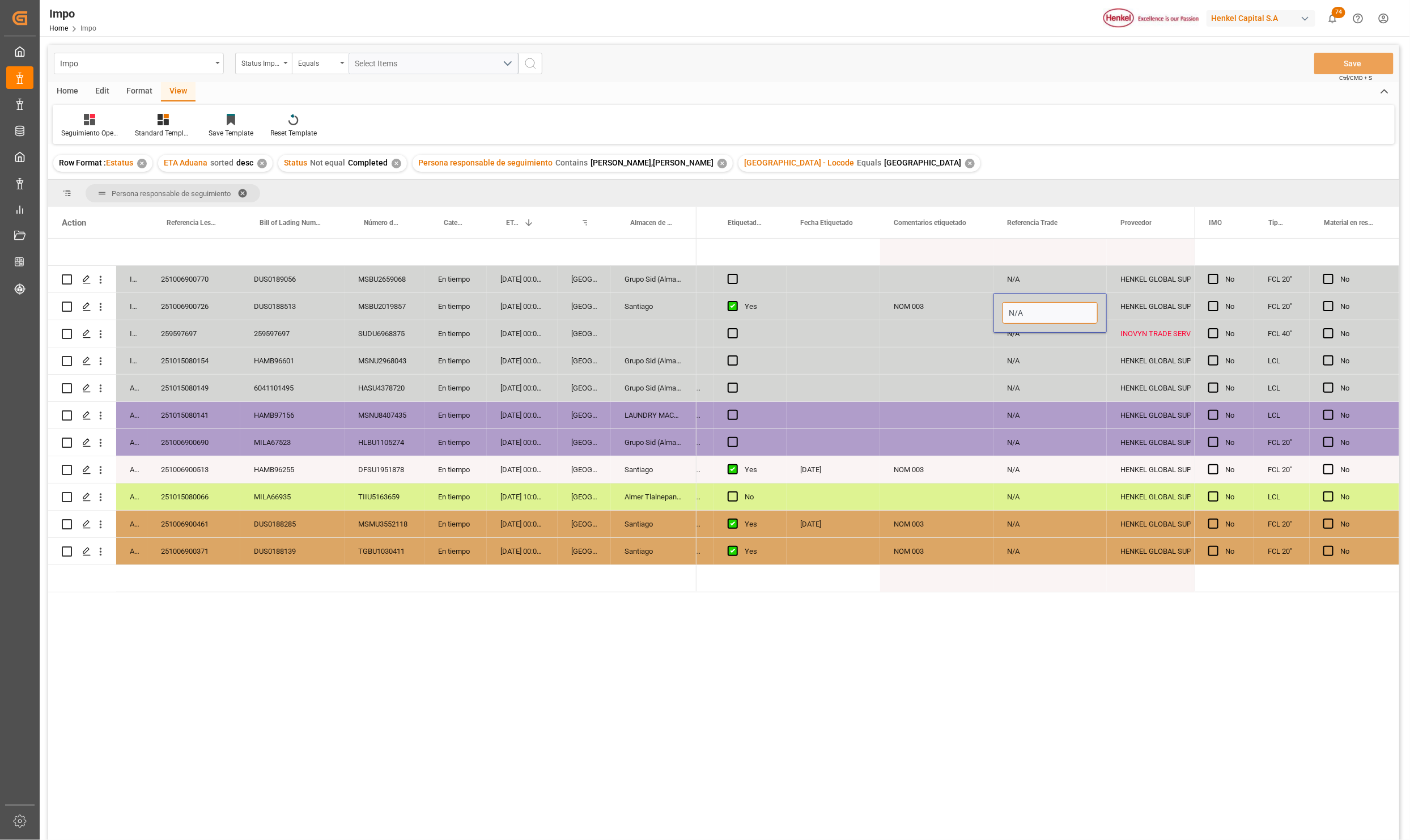
type input "251015010010"
click at [1028, 443] on div "N/A" at bounding box center [1050, 442] width 114 height 27
click at [1026, 333] on div "N/A" at bounding box center [1050, 333] width 114 height 27
click at [1027, 313] on div "251015010010" at bounding box center [1050, 306] width 114 height 27
click at [1032, 356] on div "N/A" at bounding box center [1050, 360] width 114 height 27
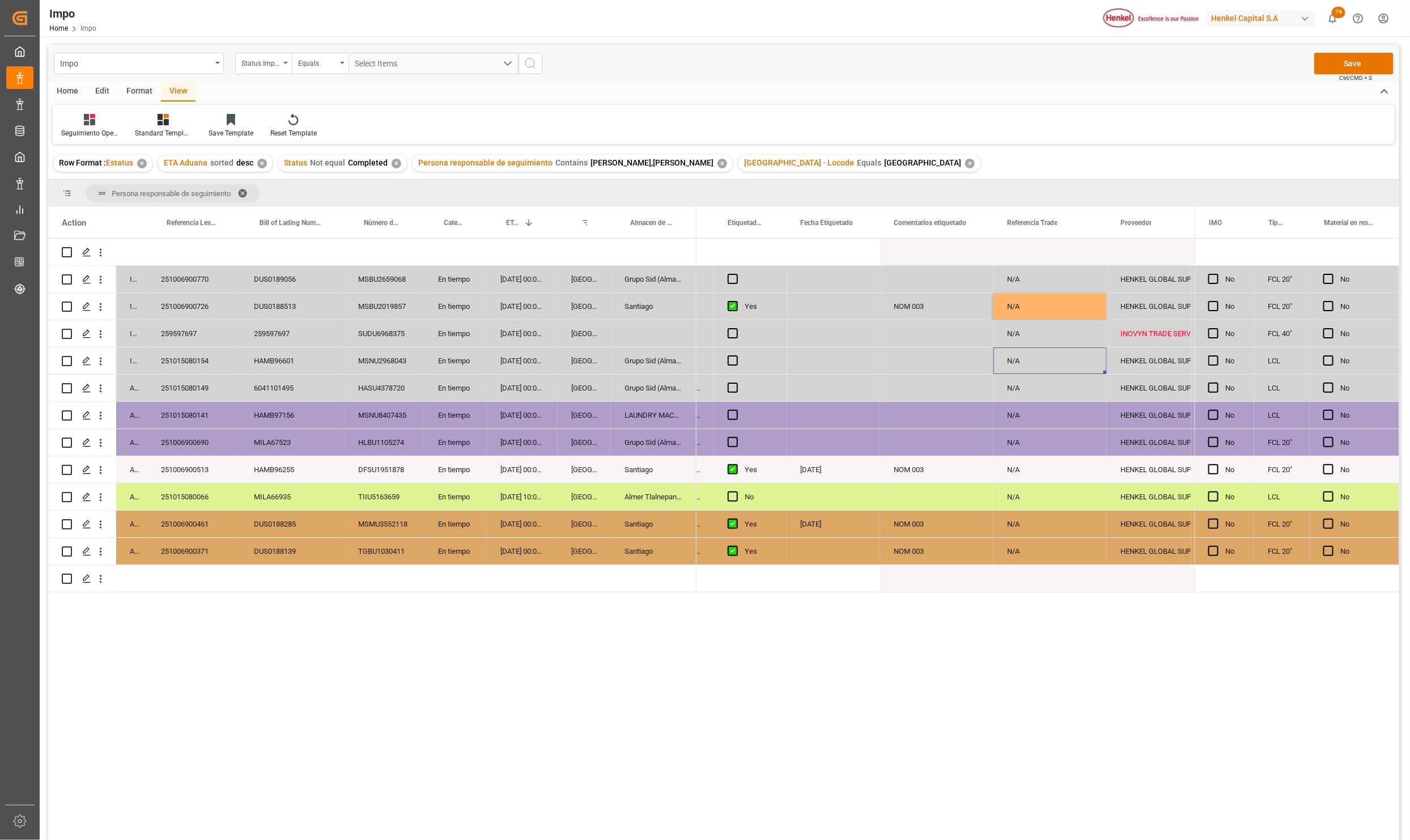
click at [366, 729] on div "In progress 251006900770 DUS0189056 MSBU2659068 En tiempo [DATE] 00:00:00 Verac…" at bounding box center [723, 541] width 1351 height 605
click at [917, 302] on div "NOM 003" at bounding box center [937, 306] width 114 height 27
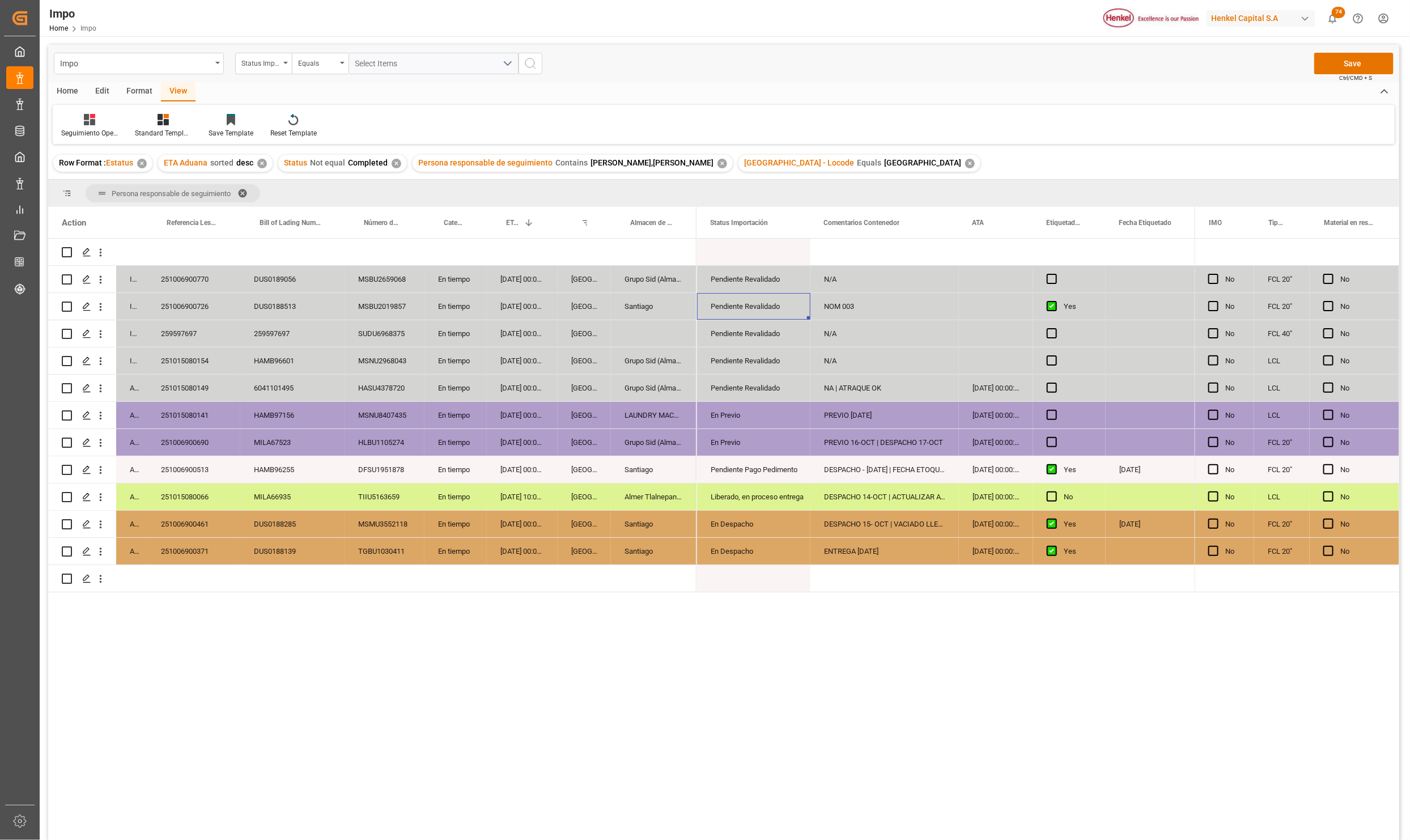
scroll to position [0, 0]
